Goal: Task Accomplishment & Management: Complete application form

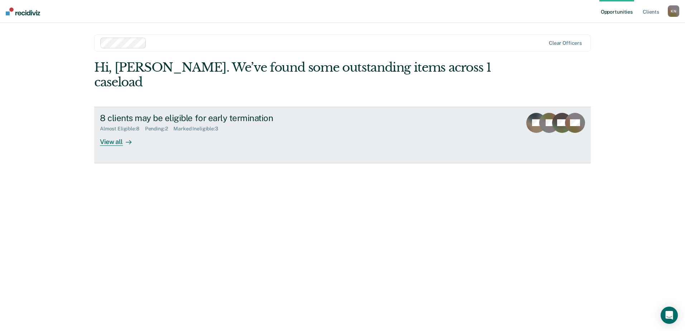
click at [115, 132] on div "View all" at bounding box center [120, 139] width 40 height 14
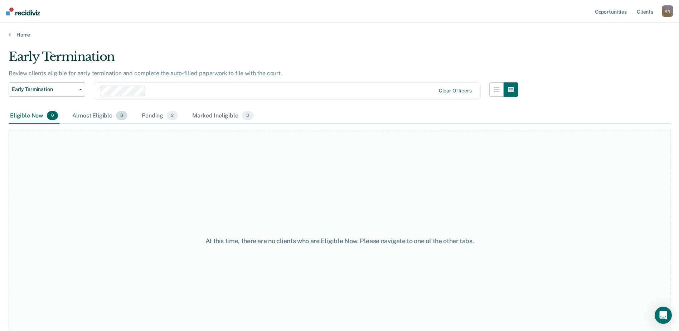
click at [112, 116] on div "Almost Eligible 8" at bounding box center [100, 116] width 58 height 16
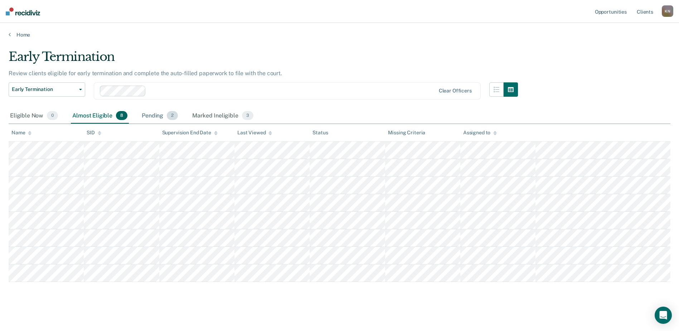
click at [144, 113] on div "Pending 2" at bounding box center [159, 116] width 39 height 16
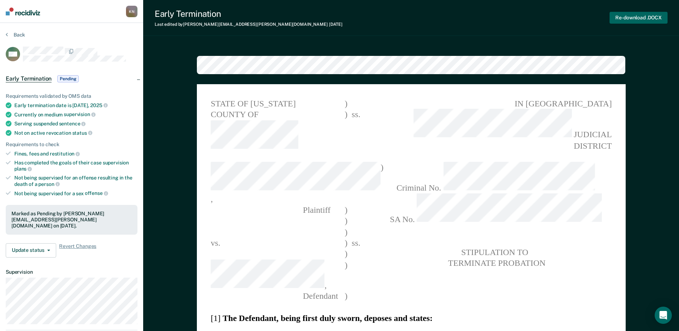
click at [634, 17] on button "Re-download .DOCX" at bounding box center [639, 18] width 58 height 12
drag, startPoint x: 475, startPoint y: 6, endPoint x: 593, endPoint y: 38, distance: 122.3
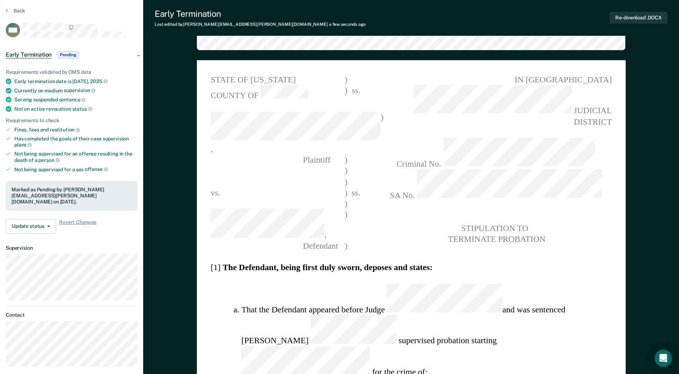
scroll to position [36, 0]
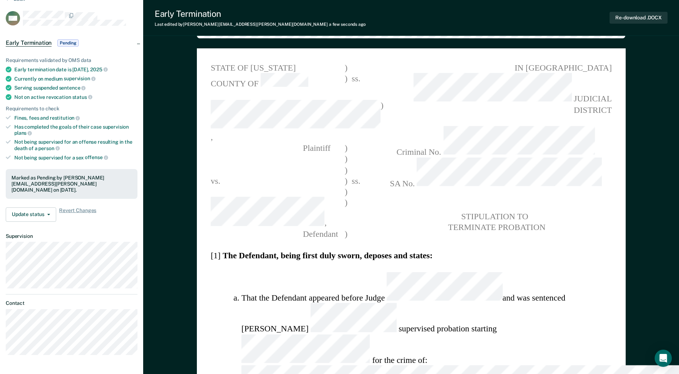
click at [483, 126] on span "Criminal No." at bounding box center [496, 141] width 232 height 31
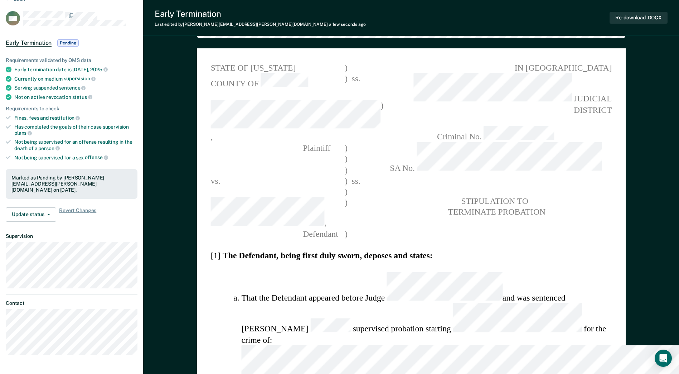
click at [410, 272] on li "That the Defendant appeared before Judge and was sentenced to supervised probat…" at bounding box center [426, 325] width 371 height 107
click at [409, 272] on li "That the Defendant appeared before Judge and was sentenced to supervised probat…" at bounding box center [426, 325] width 371 height 107
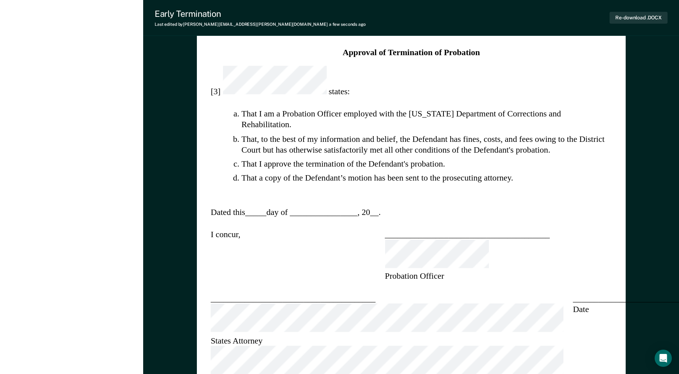
scroll to position [678, 0]
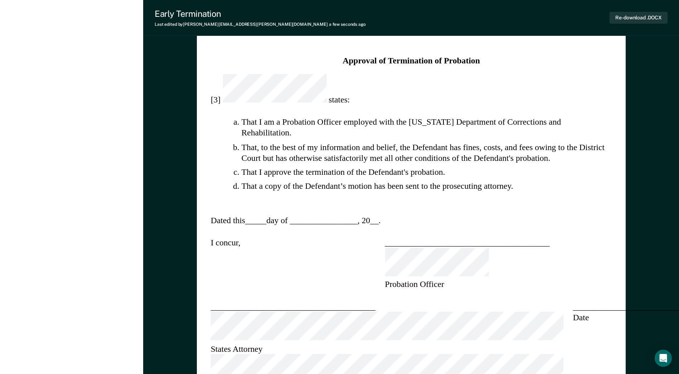
drag, startPoint x: 149, startPoint y: 141, endPoint x: 170, endPoint y: 142, distance: 21.8
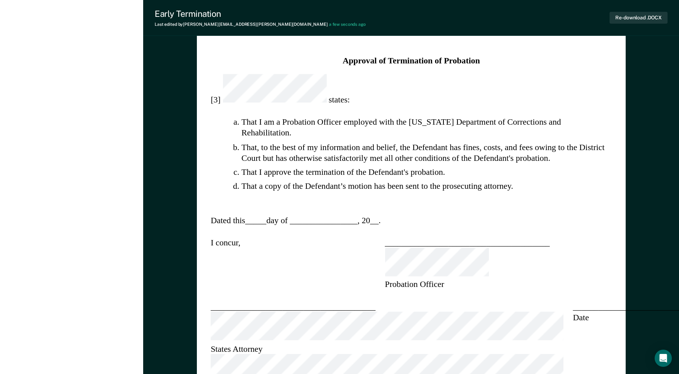
click at [199, 143] on div "STATE OF [US_STATE] ) COUNTY OF ) ss. , ) Plaintiff ) ) ) vs. ) ss. ) , ) [GEOG…" at bounding box center [411, 36] width 429 height 1261
click at [439, 211] on div "STATE OF [US_STATE] ) COUNTY OF ) ss. , ) Plaintiff ) ) ) vs. ) ss. ) , ) [GEOG…" at bounding box center [411, 37] width 429 height 1263
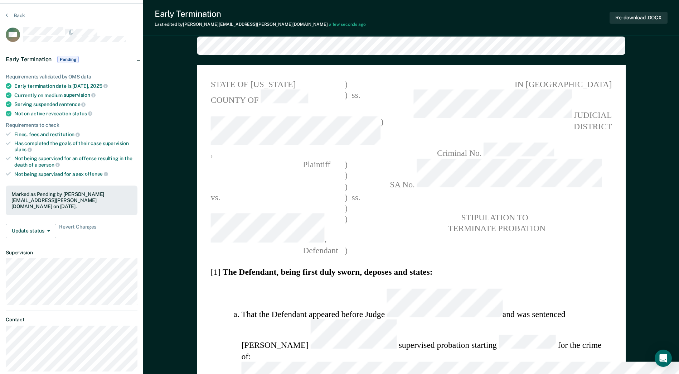
scroll to position [0, 0]
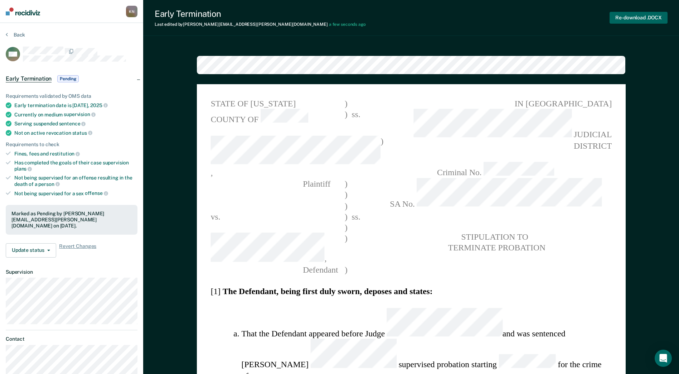
click at [628, 20] on button "Re-download .DOCX" at bounding box center [639, 18] width 58 height 12
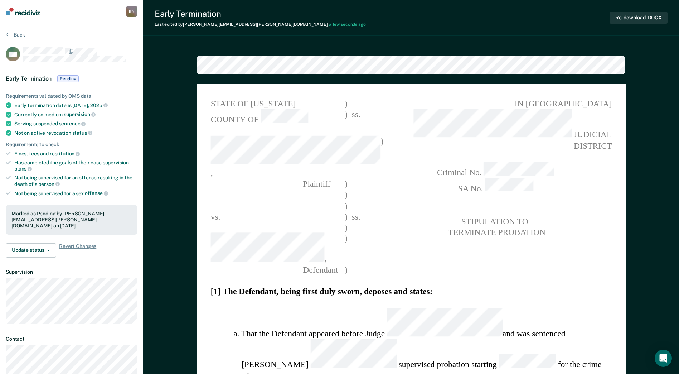
click at [559, 205] on span at bounding box center [496, 210] width 232 height 11
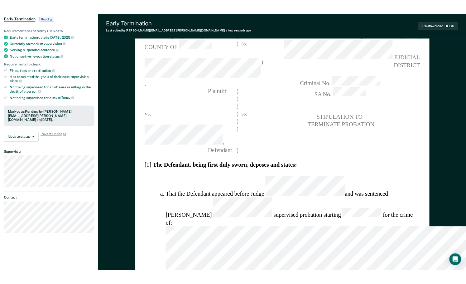
scroll to position [72, 0]
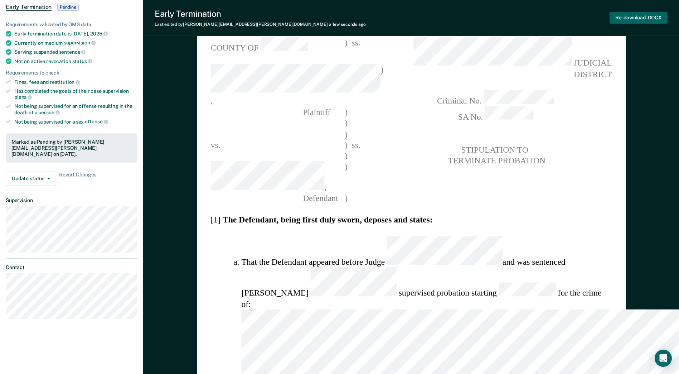
click at [636, 18] on button "Re-download .DOCX" at bounding box center [639, 18] width 58 height 12
type textarea "x"
